Goal: Navigation & Orientation: Find specific page/section

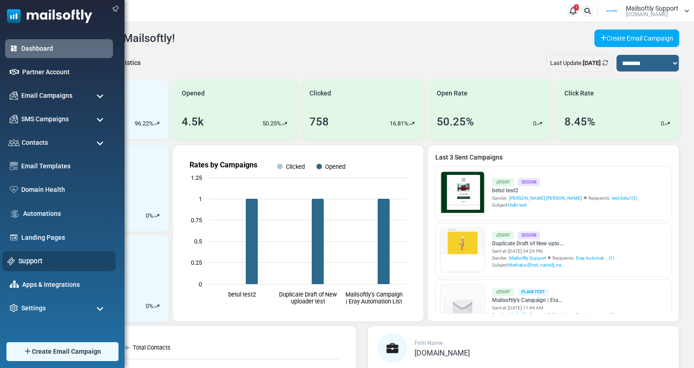
click at [39, 262] on link "Support" at bounding box center [64, 261] width 92 height 10
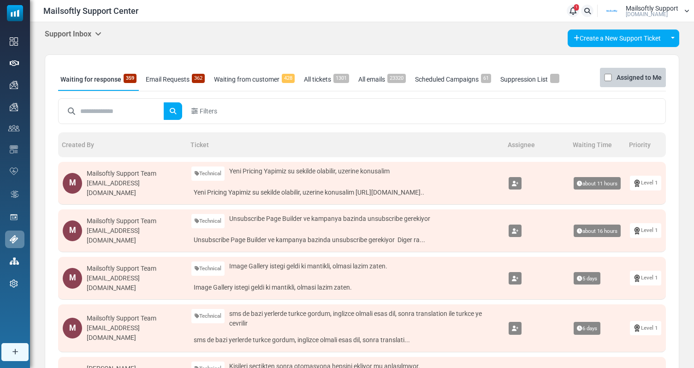
click at [90, 39] on div "Support Inbox Support Inbox User Dashboard Control Panel App Announcements Iden…" at bounding box center [73, 35] width 57 height 10
click at [95, 34] on h5 "Support Inbox" at bounding box center [73, 34] width 57 height 9
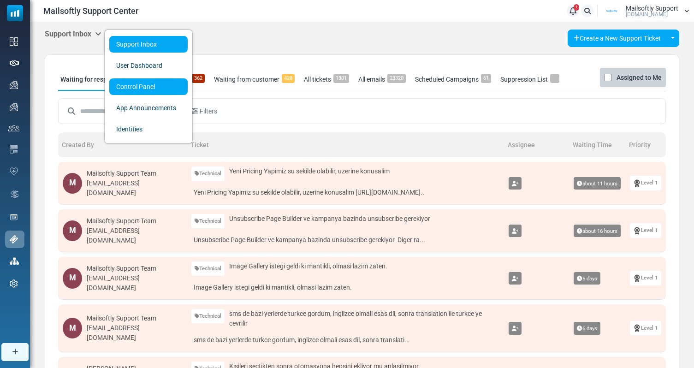
click at [128, 82] on link "Control Panel" at bounding box center [148, 86] width 78 height 17
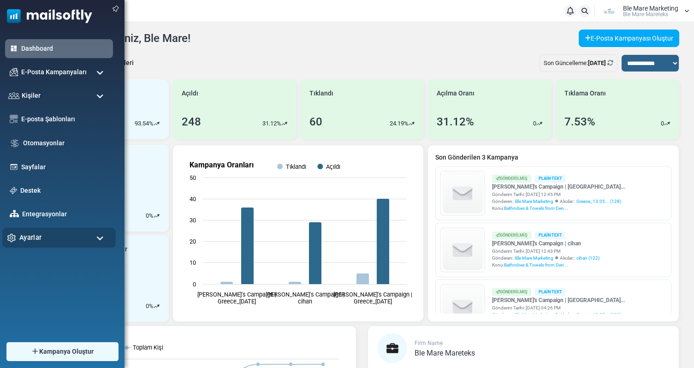
click at [44, 241] on div "Ayarlar" at bounding box center [58, 238] width 113 height 20
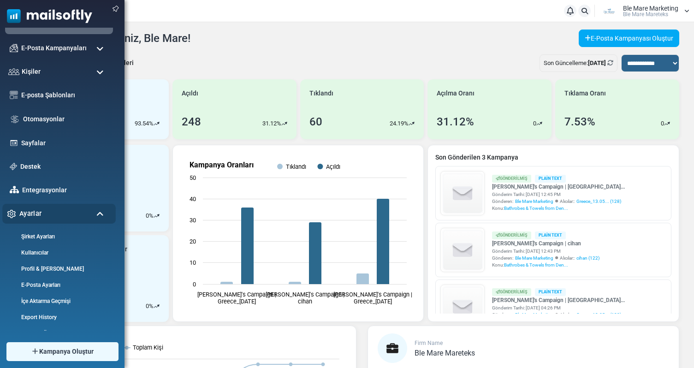
scroll to position [33, 0]
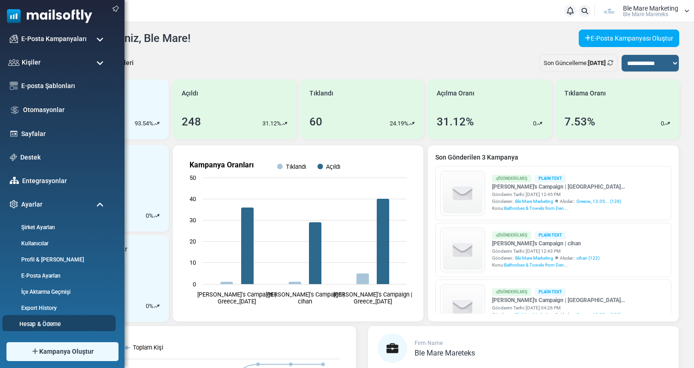
click at [42, 325] on link "Hesap & Ödeme" at bounding box center [57, 324] width 111 height 9
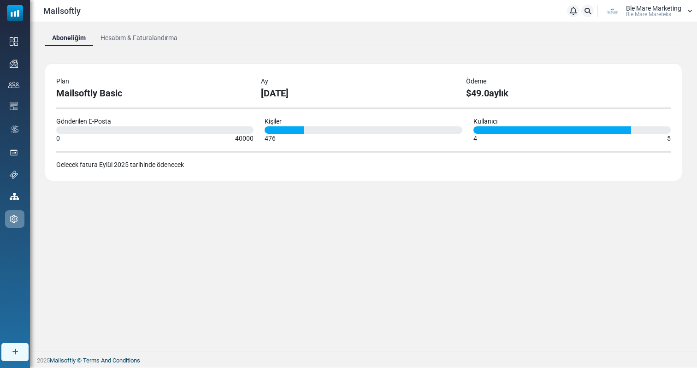
click at [161, 37] on link "Hesabım & Faturalandırma" at bounding box center [139, 38] width 92 height 17
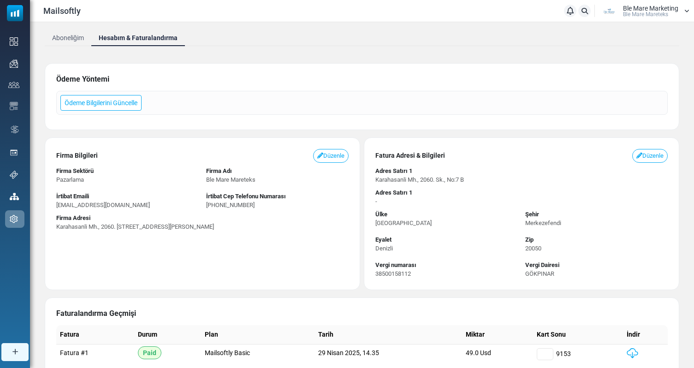
click at [671, 12] on div "Ble Mare Marketing Ble Mare Mareteks" at bounding box center [650, 11] width 55 height 12
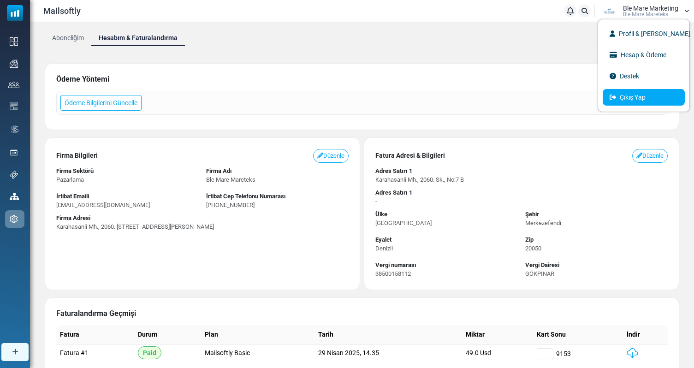
click at [633, 100] on link "Çıkış Yap" at bounding box center [644, 97] width 82 height 17
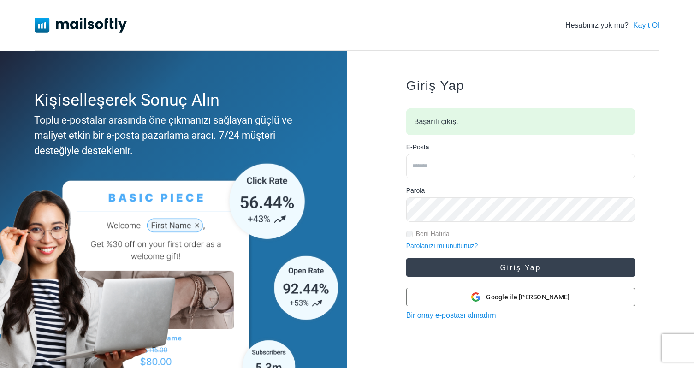
type input "**********"
click at [503, 265] on button "Giriş Yap" at bounding box center [520, 267] width 229 height 18
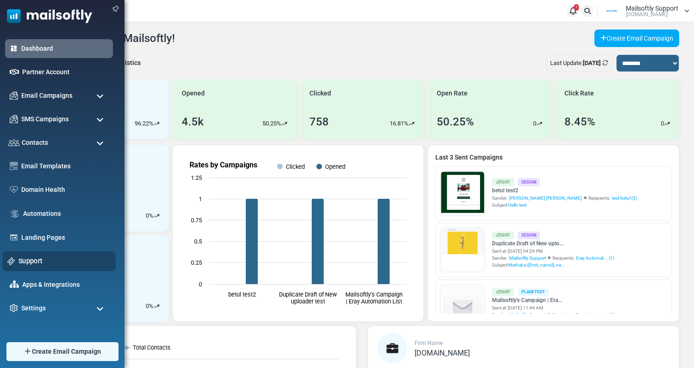
click at [46, 266] on link "Support" at bounding box center [64, 261] width 92 height 10
